Goal: Information Seeking & Learning: Learn about a topic

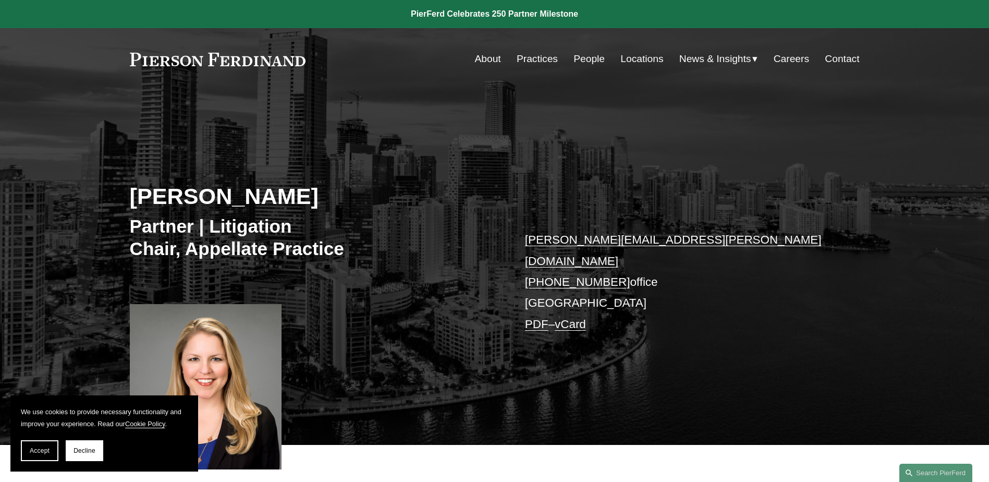
click at [583, 60] on link "People" at bounding box center [588, 59] width 31 height 20
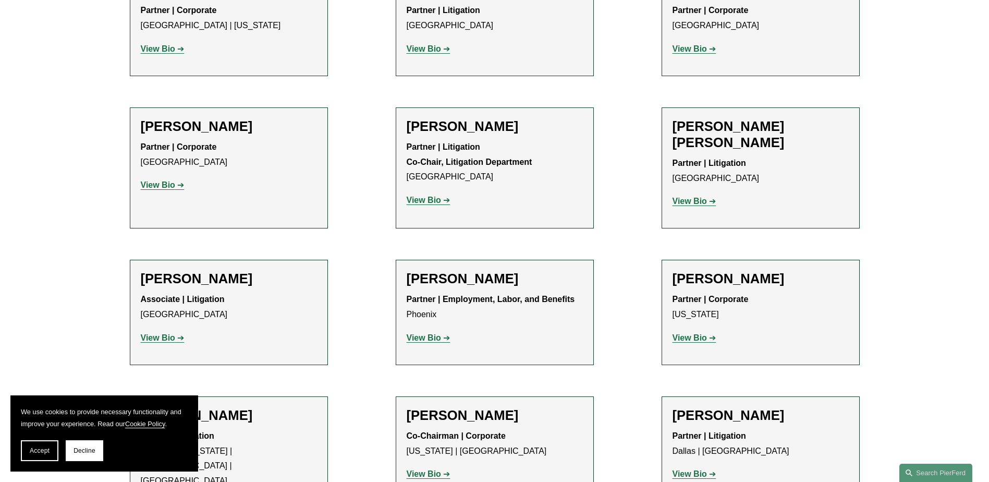
scroll to position [9369, 0]
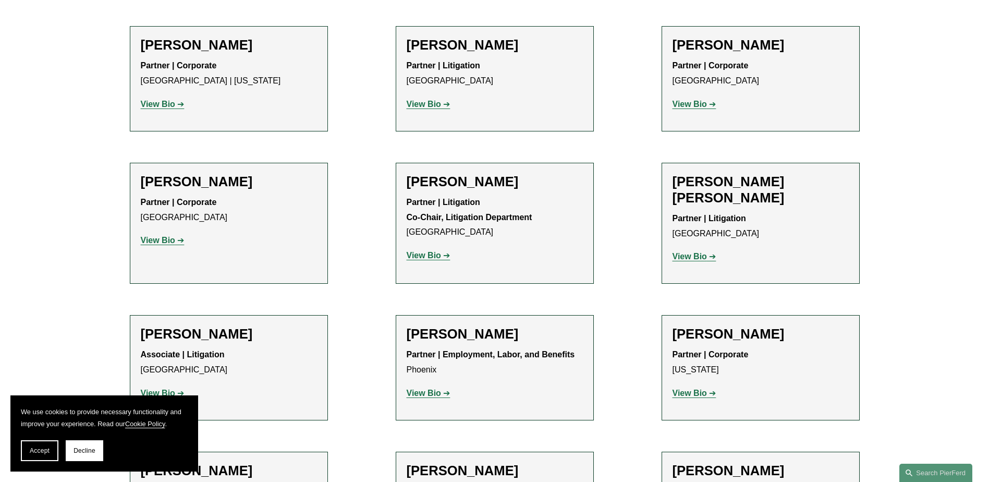
click at [82, 449] on span "Decline" at bounding box center [84, 450] width 22 height 7
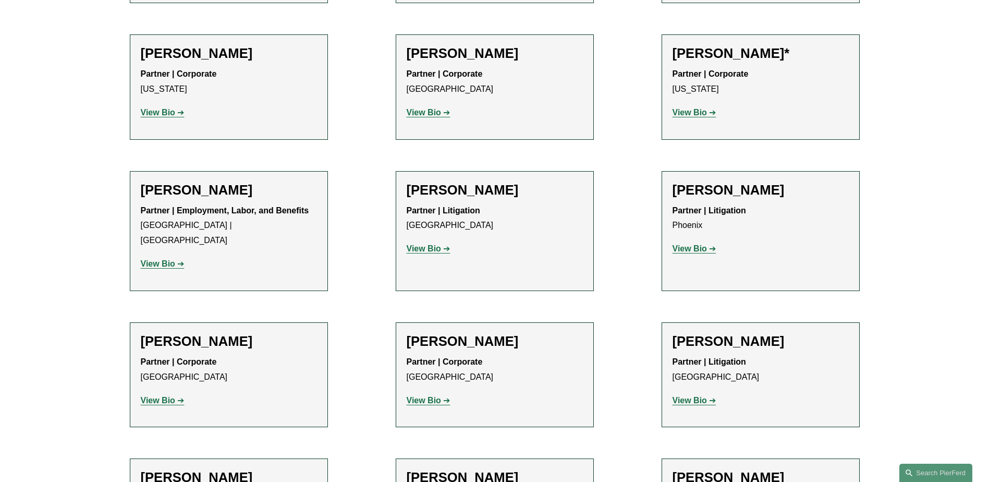
scroll to position [12098, 0]
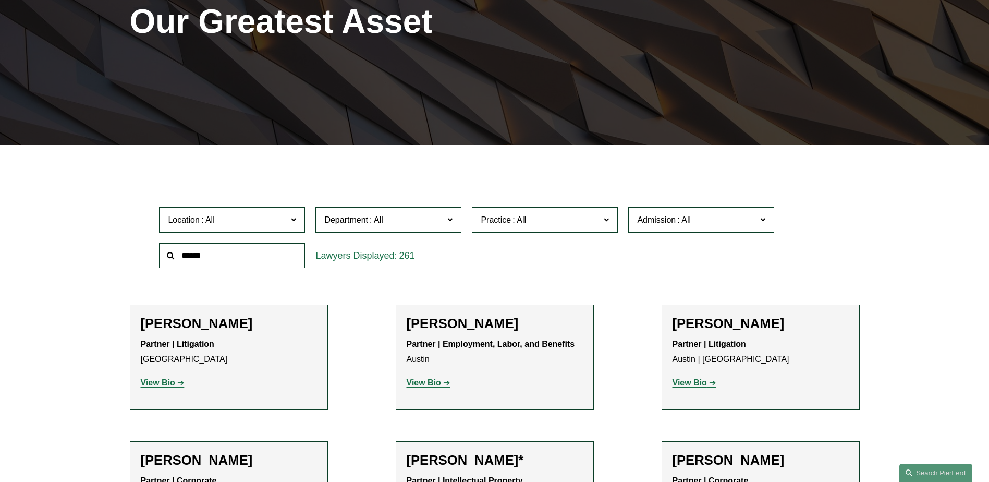
scroll to position [27, 0]
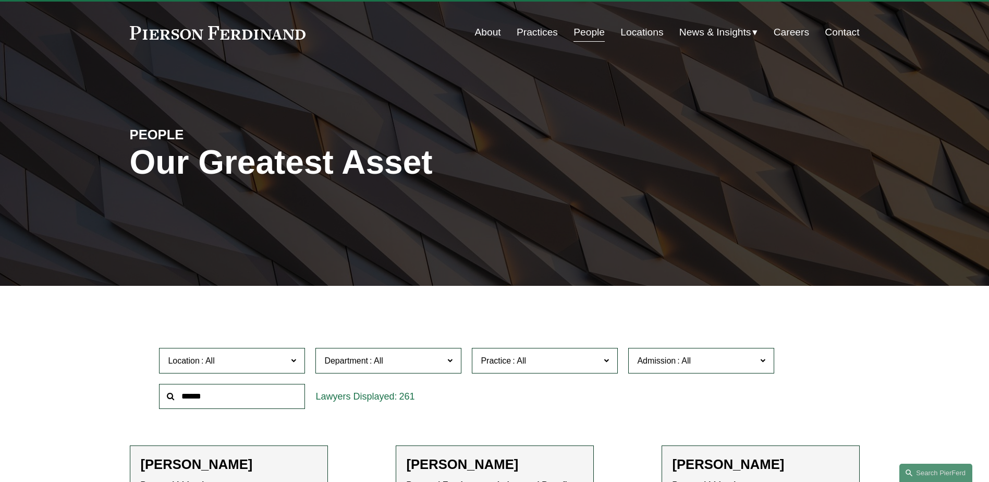
click at [760, 362] on span at bounding box center [762, 360] width 5 height 14
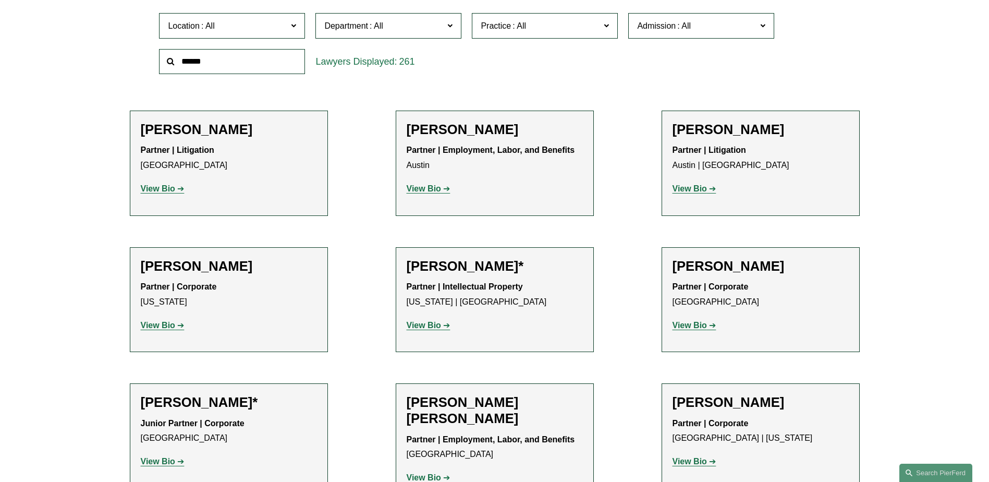
scroll to position [381, 0]
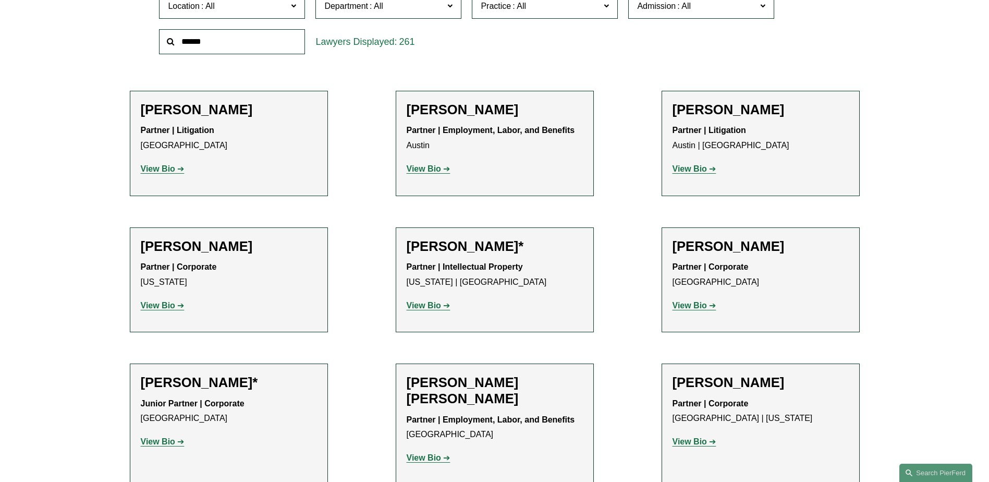
click at [0, 0] on link "Delaware" at bounding box center [0, 0] width 0 height 0
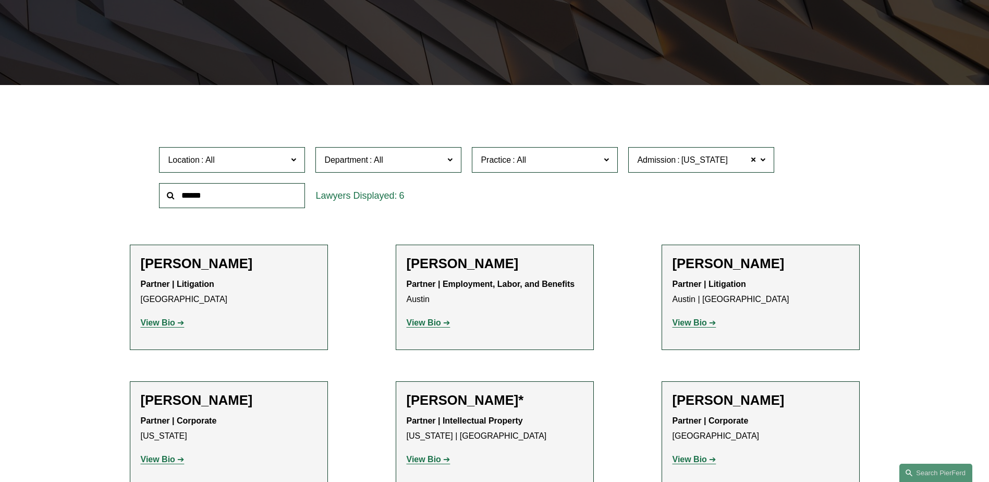
scroll to position [208, 0]
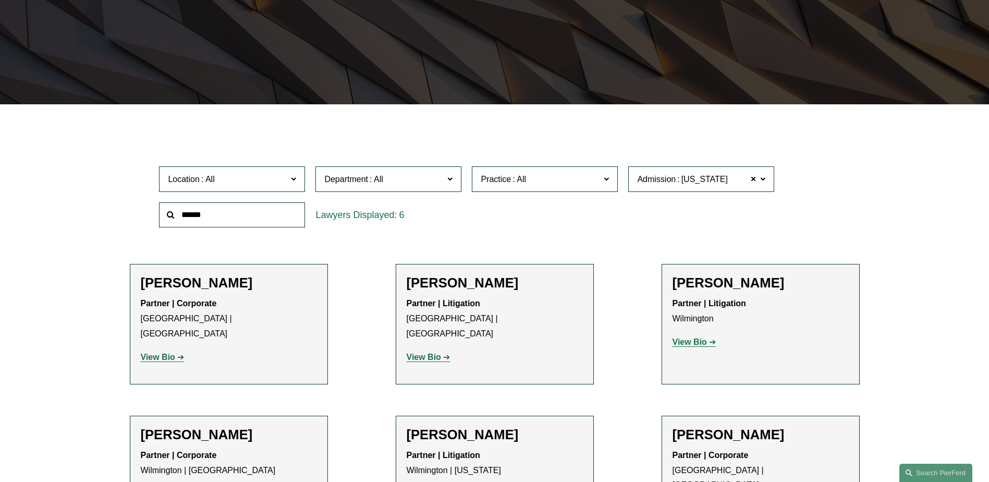
click at [765, 180] on span at bounding box center [762, 178] width 5 height 14
click at [0, 0] on ul "All Arizona California Colorado Connecticut Delaware Denmark District of Columb…" at bounding box center [0, 0] width 0 height 0
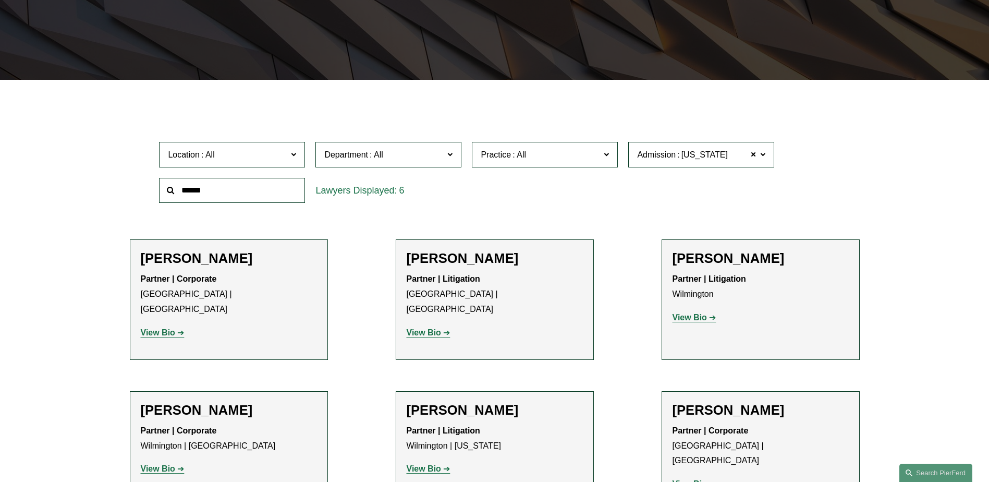
scroll to position [250, 0]
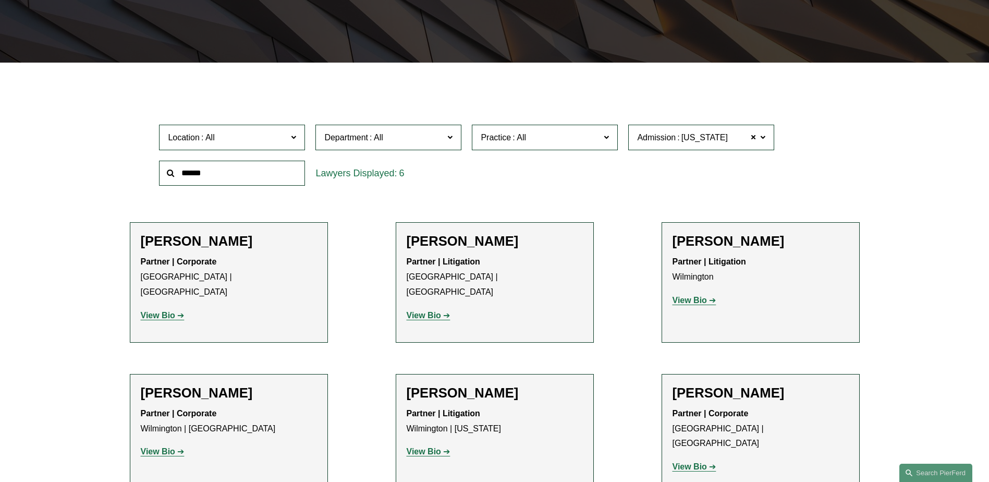
click at [717, 137] on span "Admission Delaware" at bounding box center [696, 137] width 119 height 14
click at [724, 137] on span "Admission Delaware" at bounding box center [696, 137] width 119 height 14
click at [754, 133] on span at bounding box center [753, 137] width 6 height 14
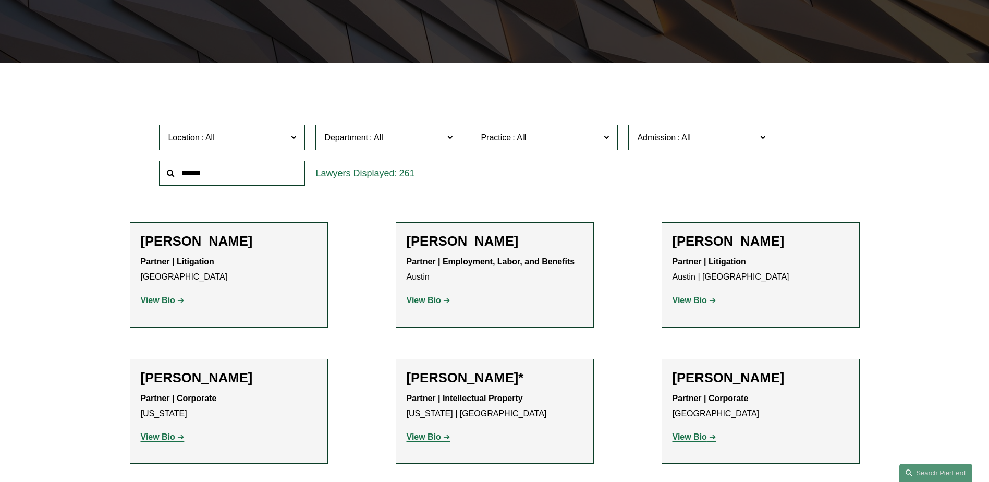
click at [694, 133] on span "Admission" at bounding box center [696, 137] width 119 height 14
click at [710, 138] on span "Admission" at bounding box center [696, 137] width 119 height 14
click at [707, 133] on span "Admission" at bounding box center [696, 137] width 119 height 14
click at [678, 138] on span at bounding box center [683, 137] width 17 height 9
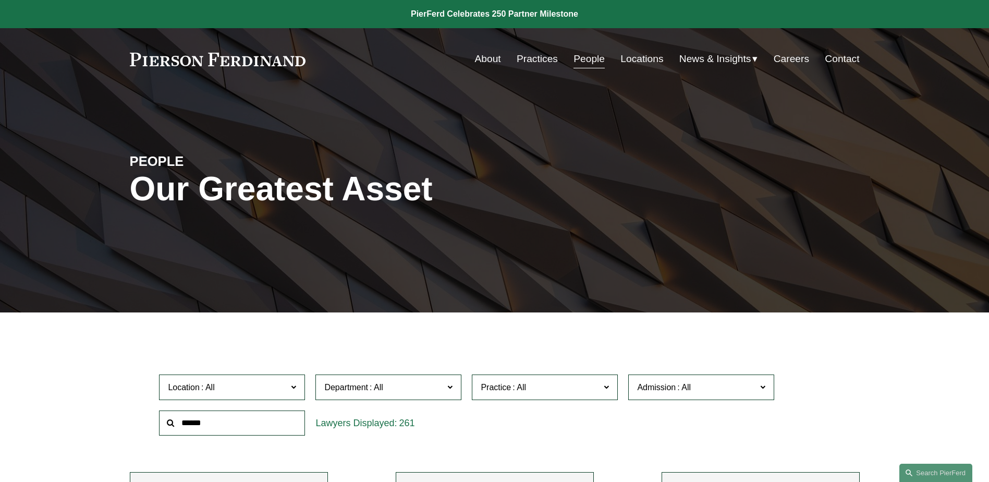
click at [483, 50] on link "About" at bounding box center [488, 59] width 26 height 20
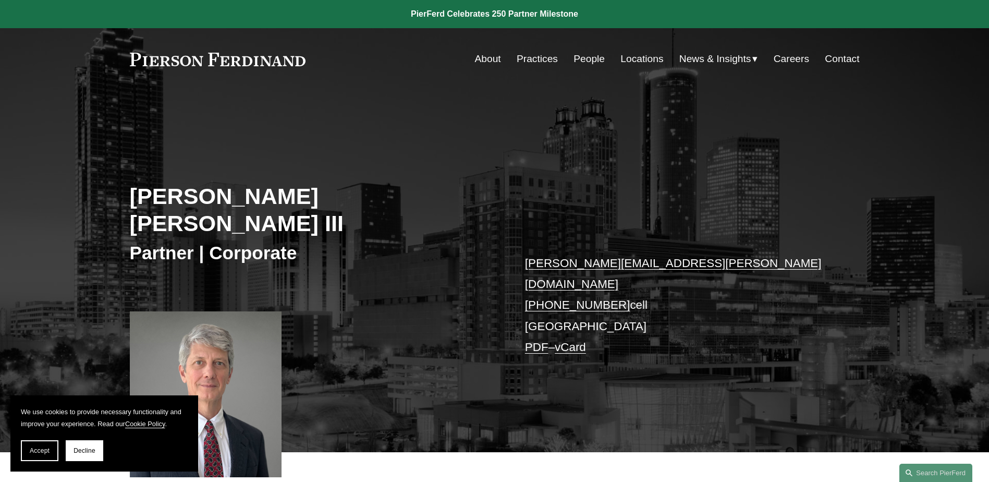
scroll to position [421, 0]
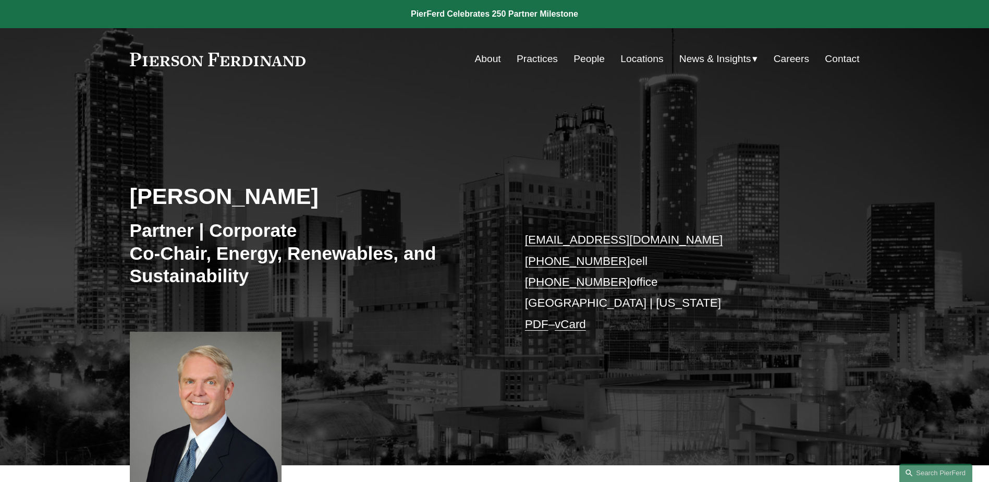
scroll to position [421, 0]
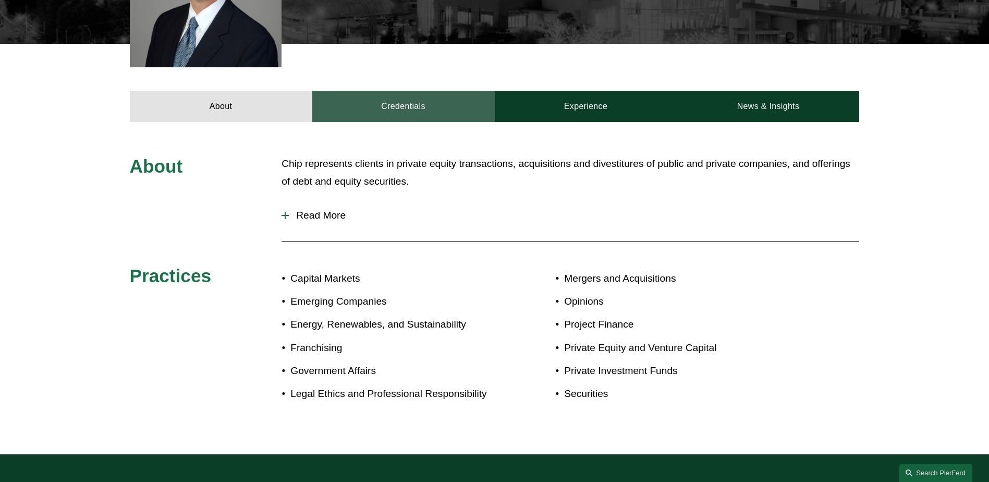
click at [390, 106] on link "Credentials" at bounding box center [403, 106] width 182 height 31
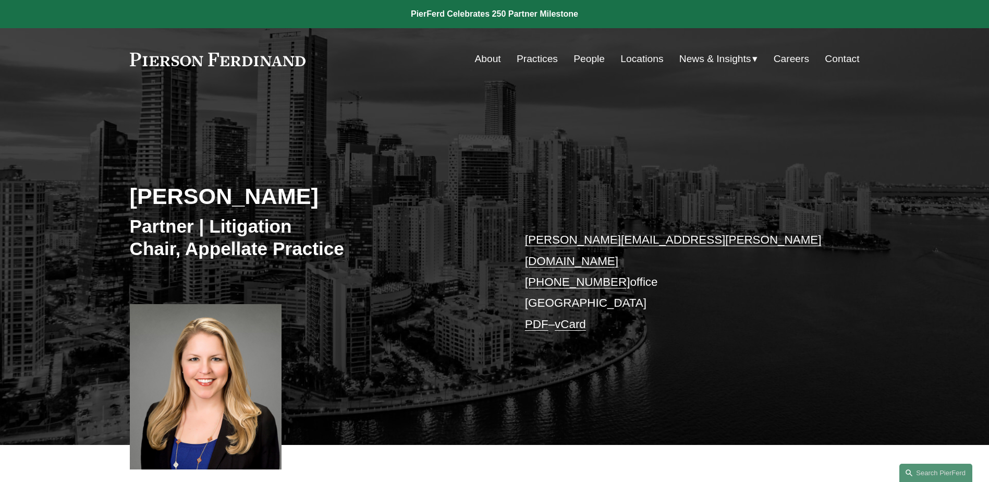
scroll to position [421, 0]
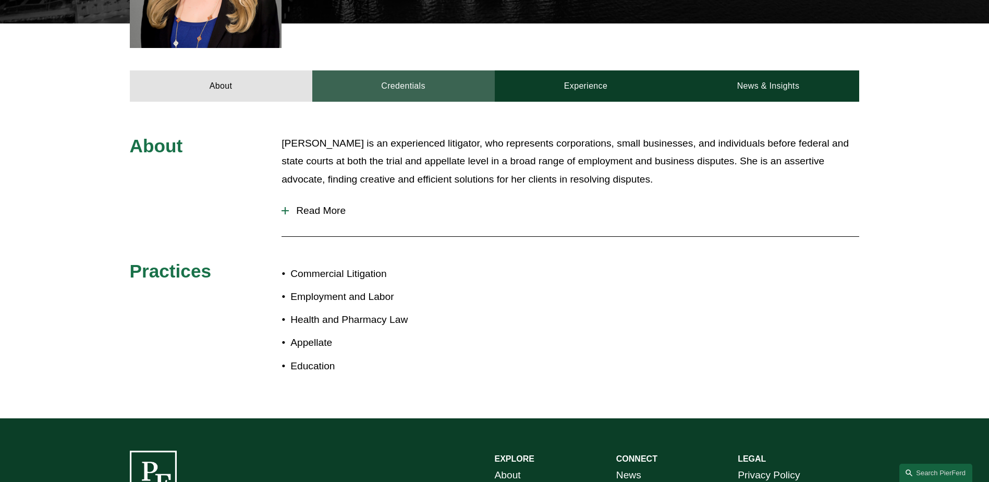
click at [426, 70] on link "Credentials" at bounding box center [403, 85] width 182 height 31
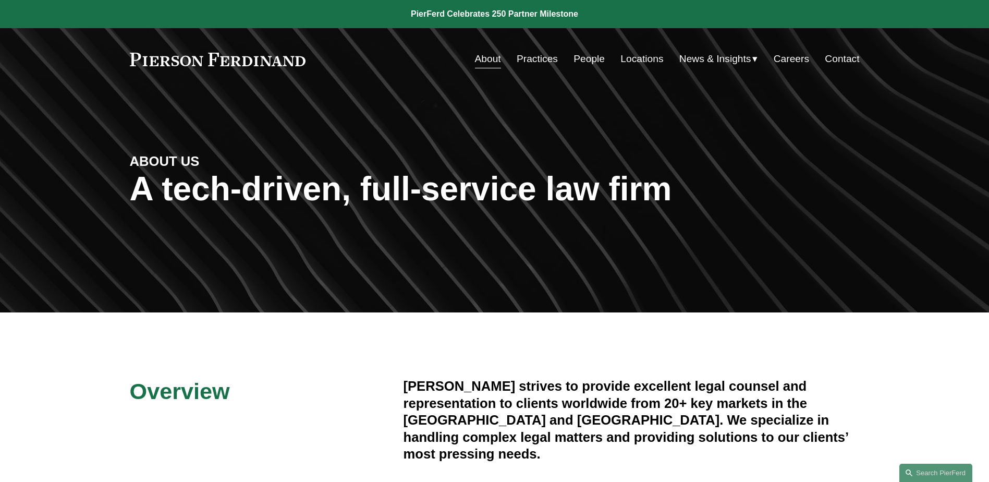
click at [641, 59] on link "Locations" at bounding box center [641, 59] width 43 height 20
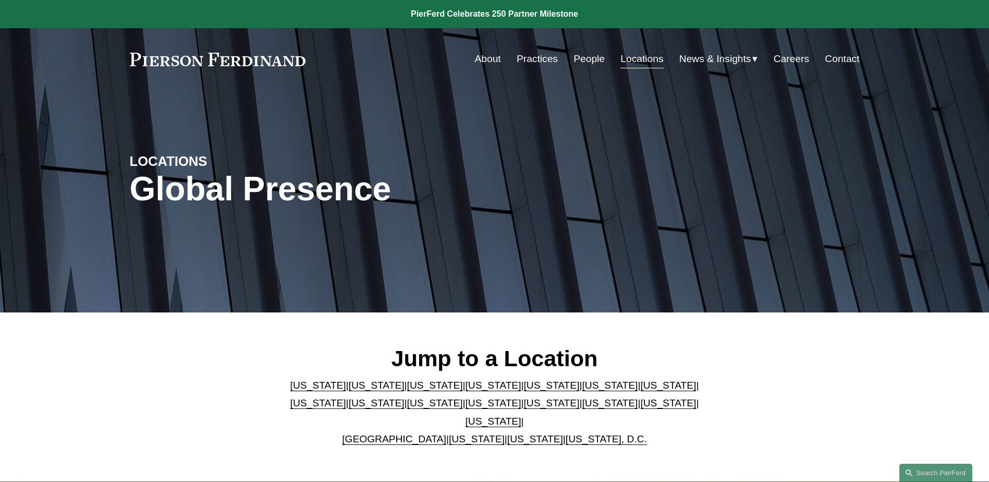
click at [582, 389] on link "[US_STATE]" at bounding box center [610, 384] width 56 height 11
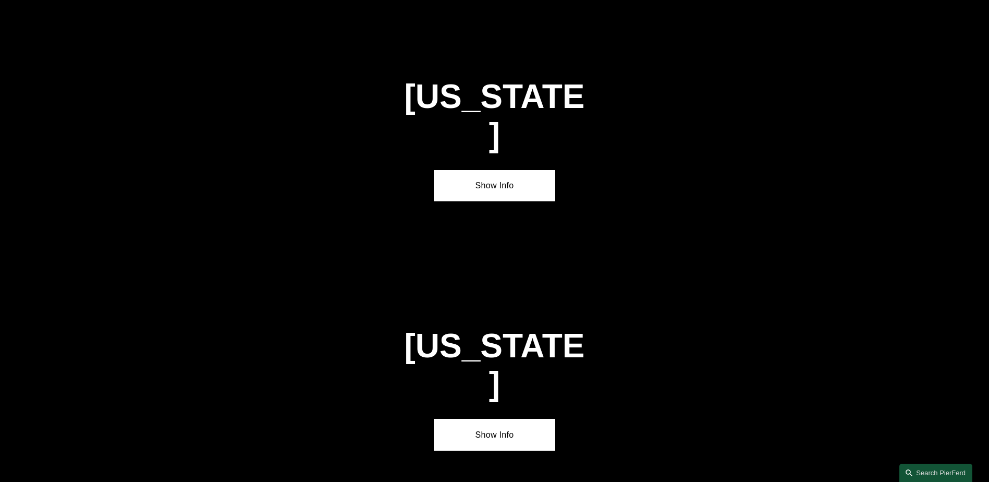
scroll to position [1570, 0]
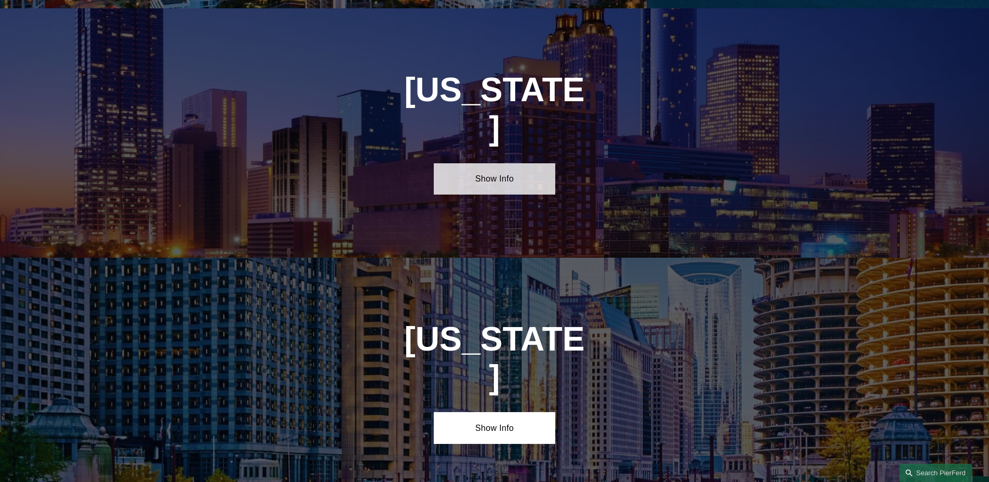
click at [500, 163] on link "Show Info" at bounding box center [494, 178] width 121 height 31
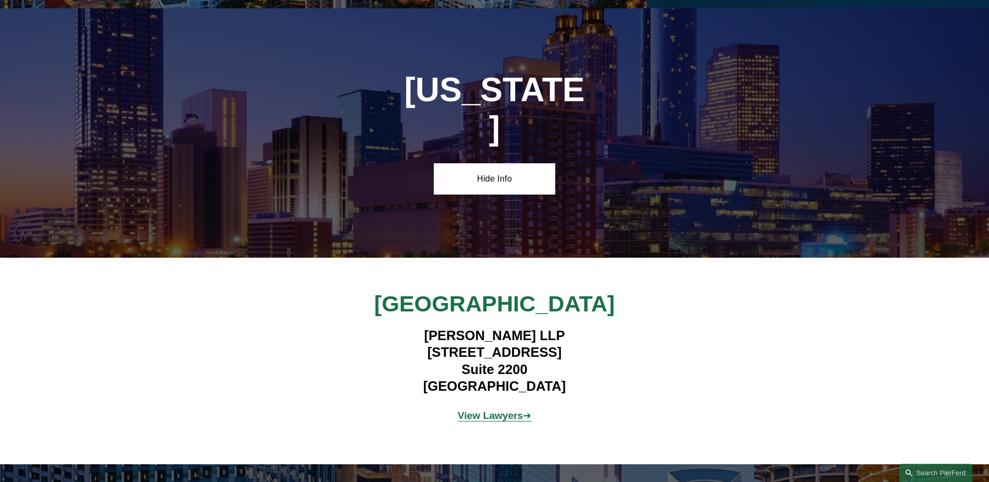
click at [486, 410] on strong "View Lawyers" at bounding box center [491, 415] width 66 height 11
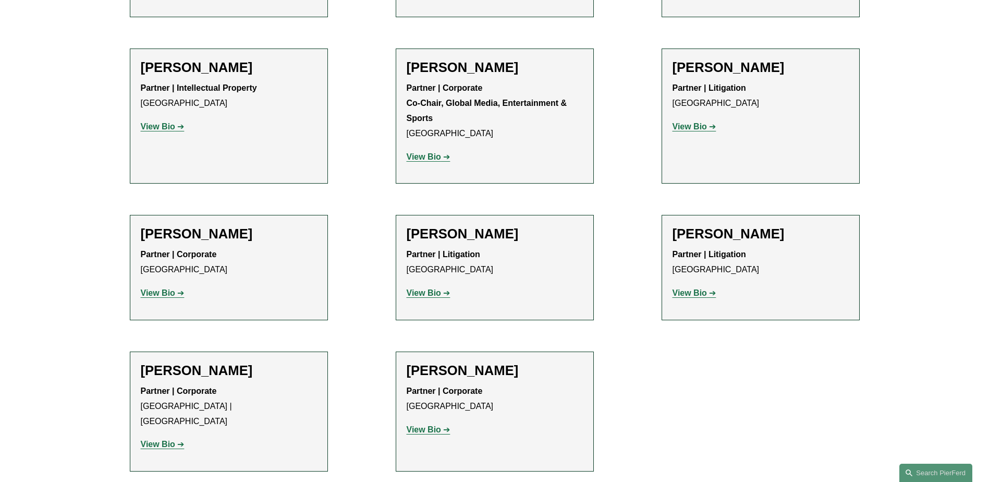
scroll to position [1536, 0]
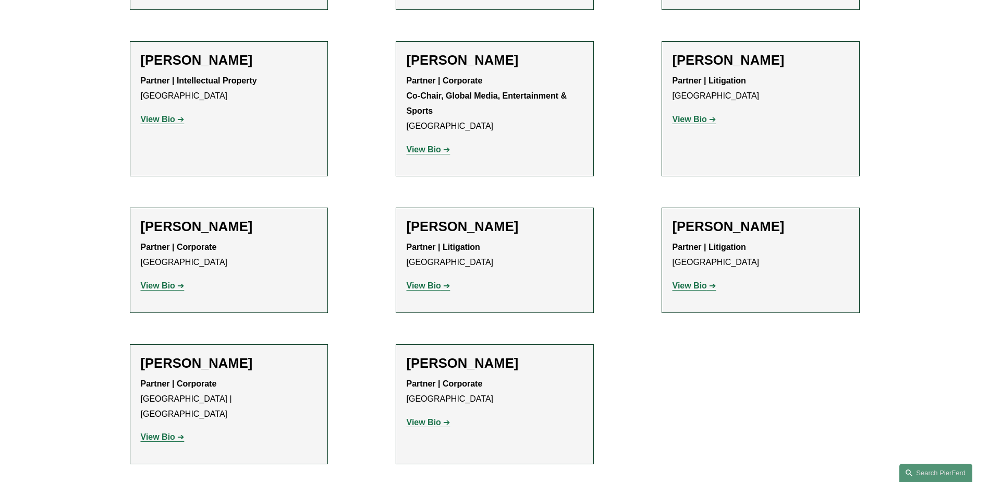
click at [161, 281] on strong "View Bio" at bounding box center [158, 285] width 34 height 9
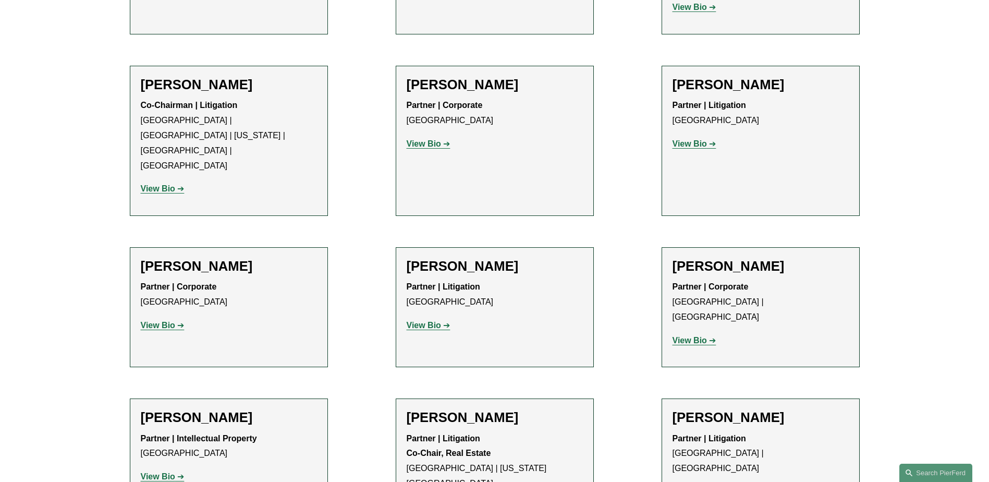
scroll to position [273, 0]
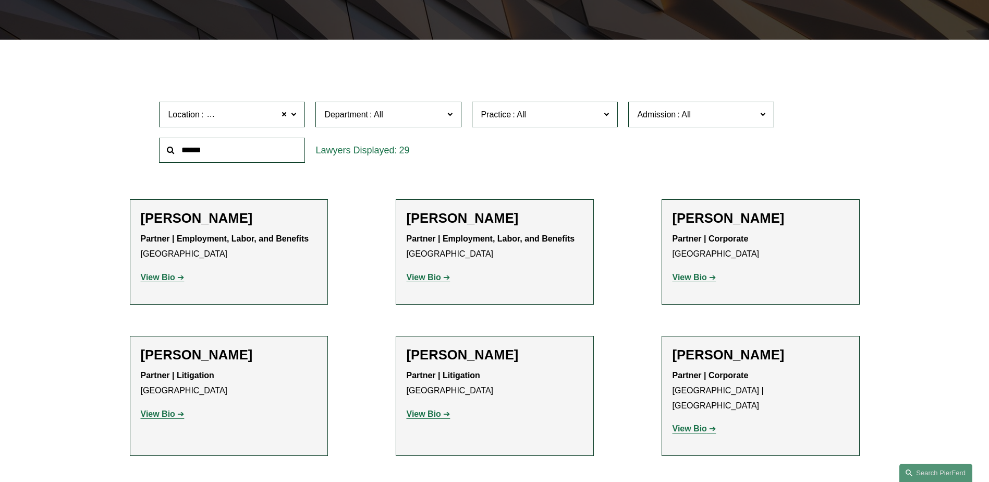
click at [156, 417] on strong "View Bio" at bounding box center [158, 413] width 34 height 9
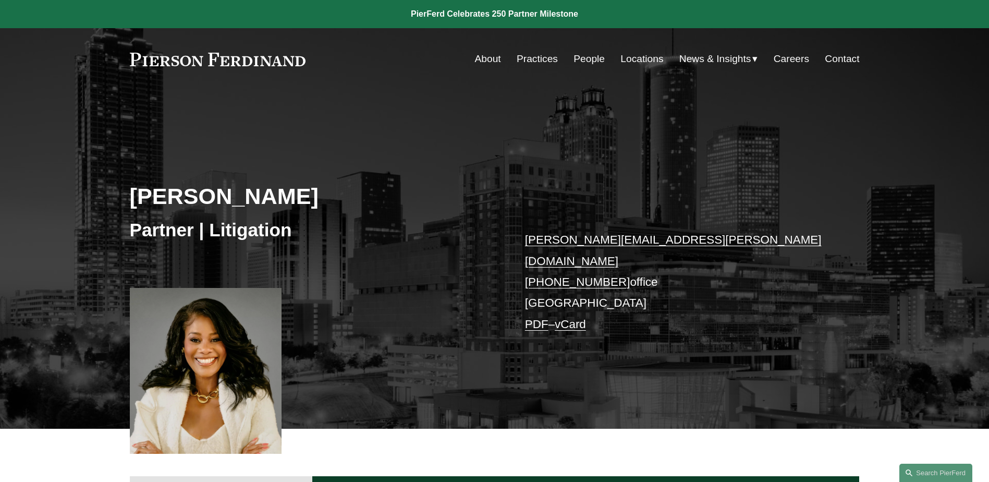
scroll to position [421, 0]
